Goal: Task Accomplishment & Management: Manage account settings

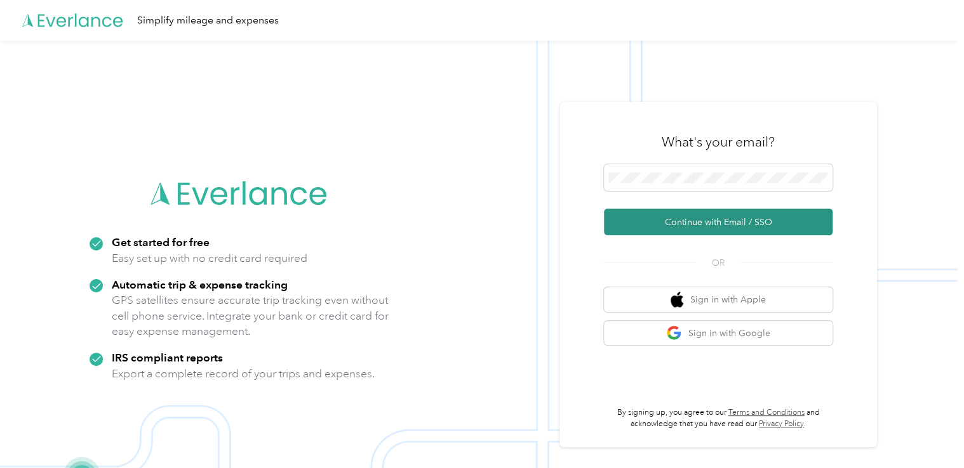
click at [698, 220] on button "Continue with Email / SSO" at bounding box center [718, 222] width 229 height 27
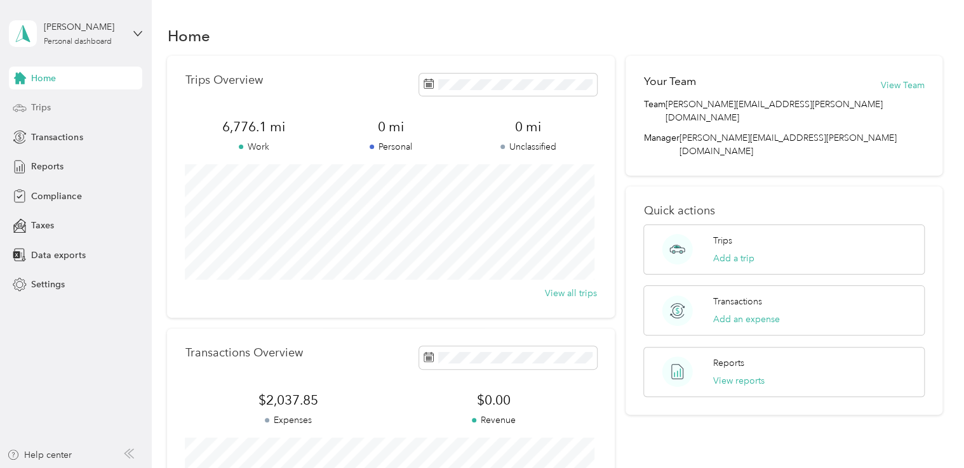
click at [84, 109] on div "Trips" at bounding box center [75, 107] width 133 height 23
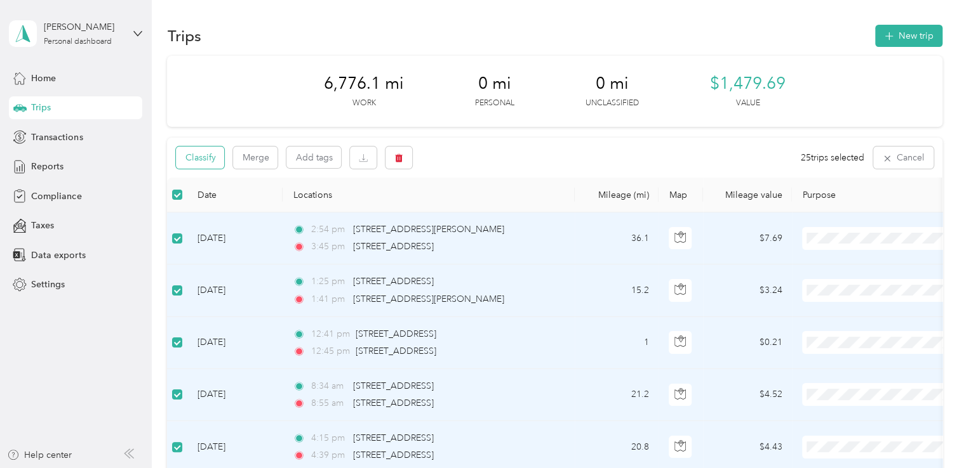
click at [208, 161] on button "Classify" at bounding box center [200, 158] width 48 height 22
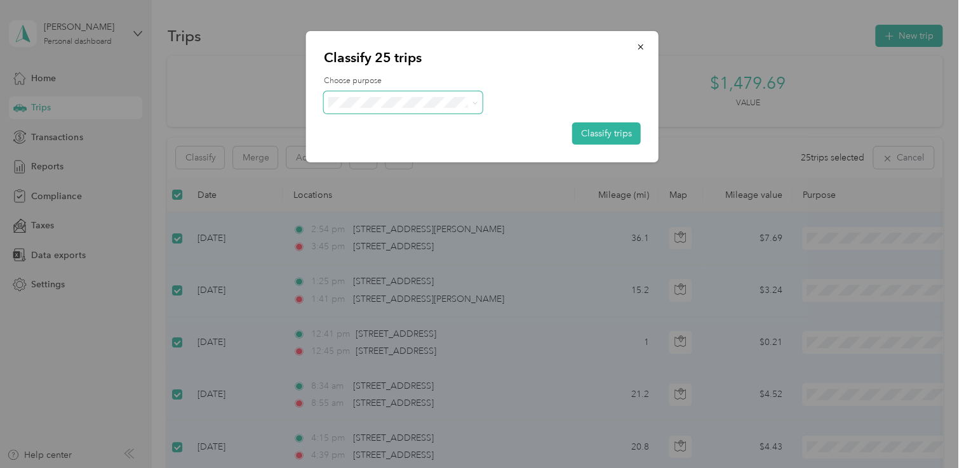
click at [469, 109] on span at bounding box center [403, 102] width 159 height 22
click at [474, 98] on span at bounding box center [475, 102] width 6 height 11
click at [390, 121] on span "Convergint Technologies" at bounding box center [414, 125] width 118 height 13
click at [600, 136] on button "Classify trips" at bounding box center [606, 134] width 69 height 22
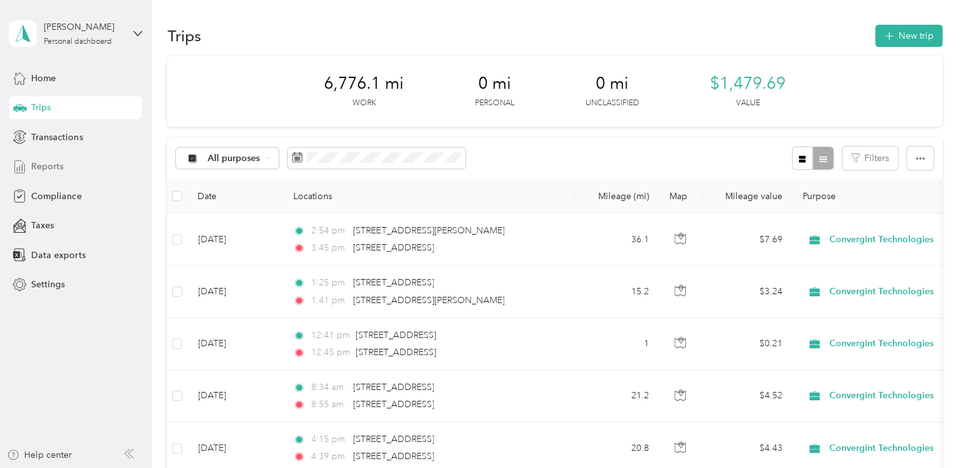
click at [48, 168] on span "Reports" at bounding box center [47, 166] width 32 height 13
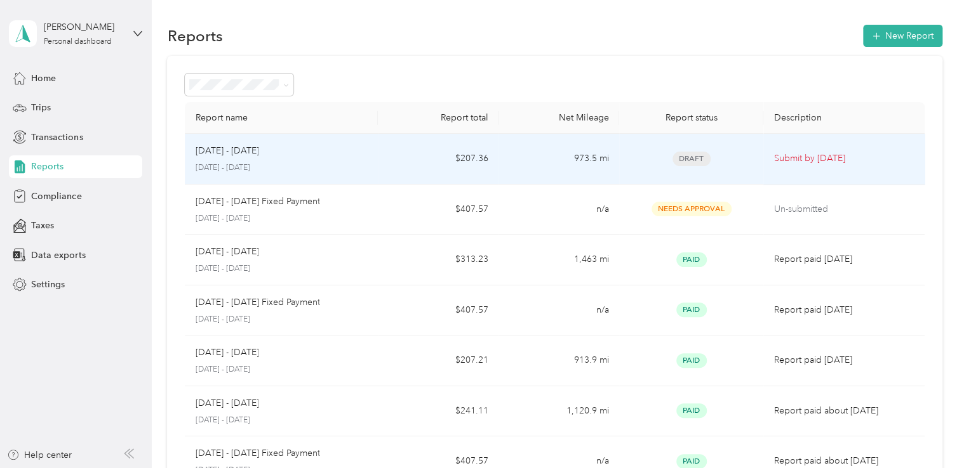
click at [244, 157] on p "[DATE] - [DATE]" at bounding box center [226, 151] width 63 height 14
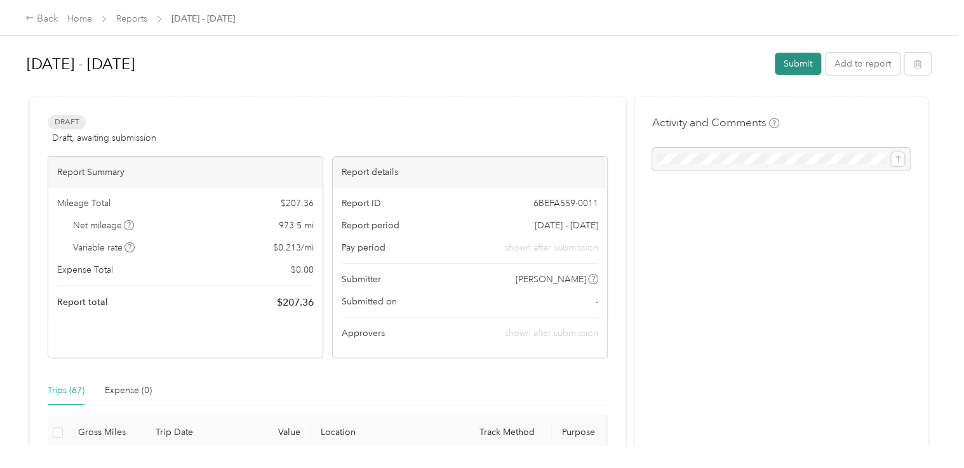
click at [794, 65] on button "Submit" at bounding box center [797, 64] width 46 height 22
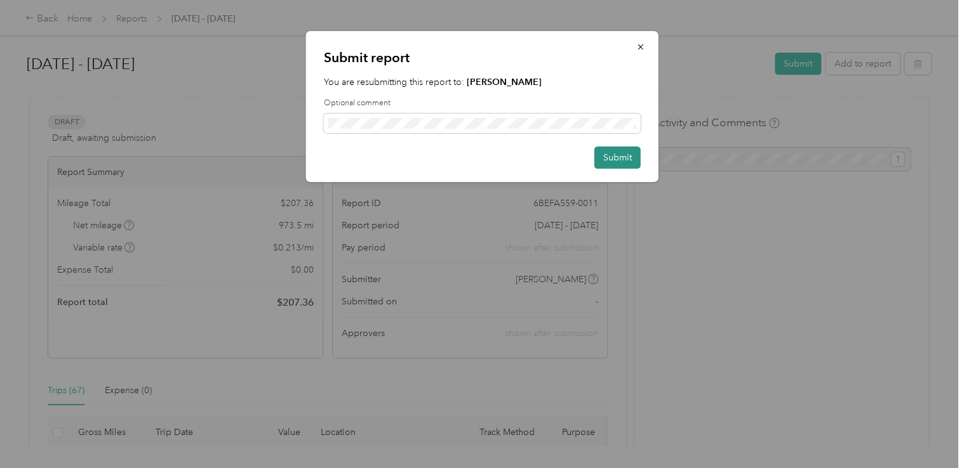
click at [626, 154] on button "Submit" at bounding box center [617, 158] width 46 height 22
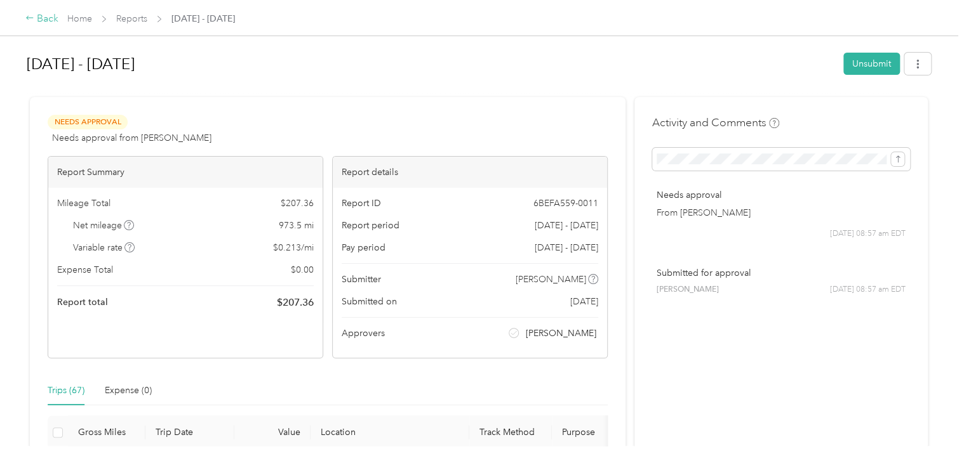
click at [43, 22] on div "Back" at bounding box center [41, 18] width 33 height 15
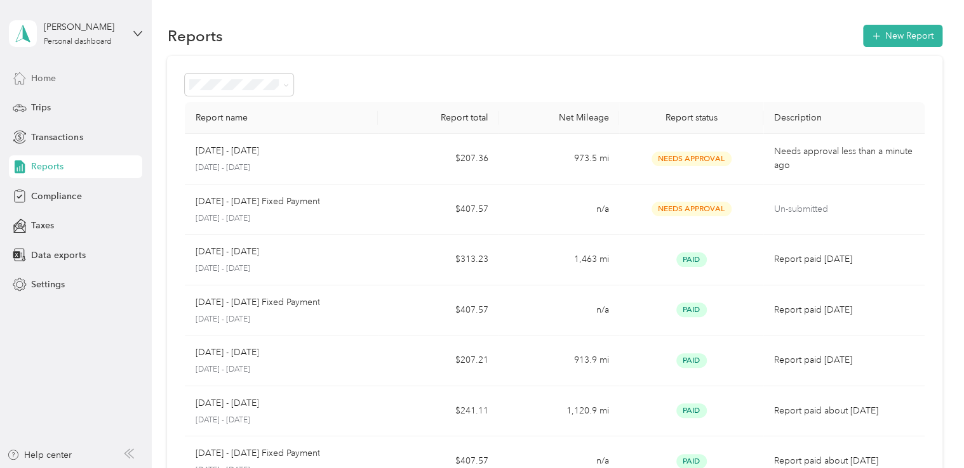
click at [57, 70] on div "Home" at bounding box center [75, 78] width 133 height 23
